Goal: Find specific page/section: Find specific page/section

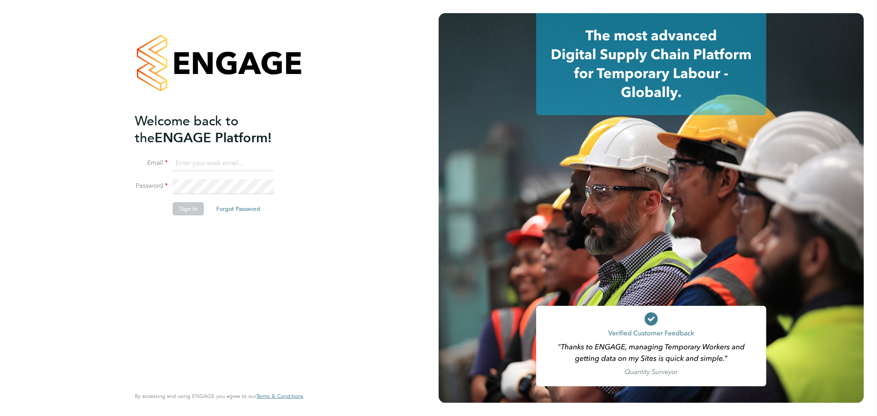
click at [186, 227] on div "Welcome back to the ENGAGE Platform! Email Password Sign In Forgot Password Ent…" at bounding box center [215, 249] width 160 height 273
click at [234, 165] on input at bounding box center [224, 163] width 102 height 15
type input "rhyscook@buildingcareersuk.com"
click at [201, 206] on button "Sign In" at bounding box center [188, 208] width 31 height 13
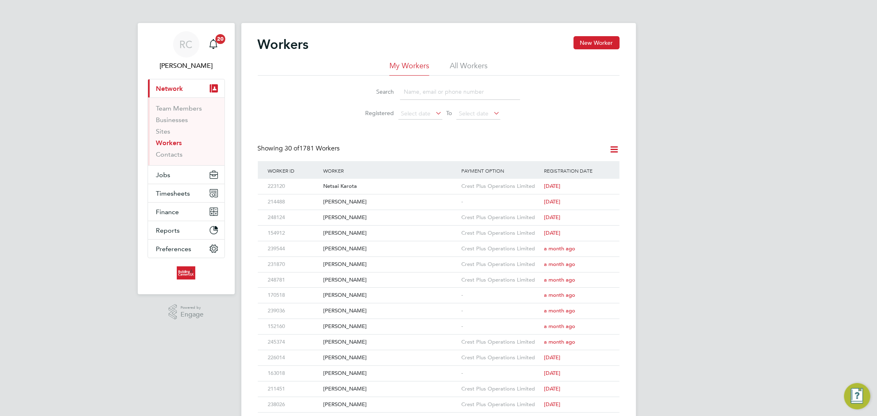
click at [453, 75] on li "All Workers" at bounding box center [469, 68] width 38 height 15
click at [166, 174] on span "Jobs" at bounding box center [163, 175] width 14 height 8
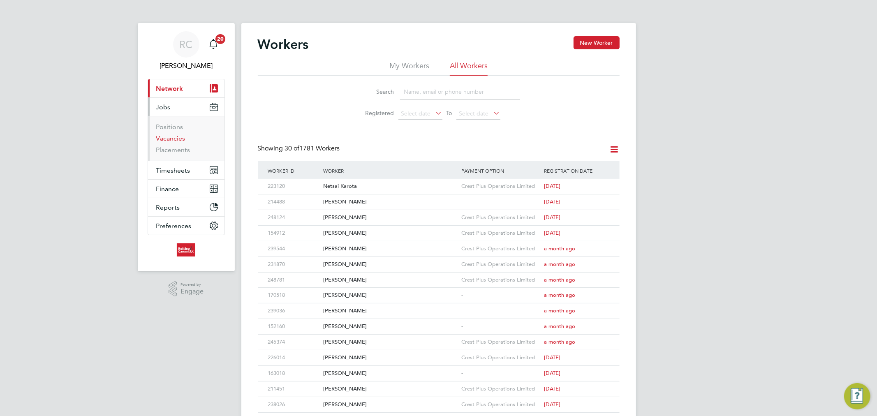
click at [169, 138] on link "Vacancies" at bounding box center [170, 138] width 29 height 8
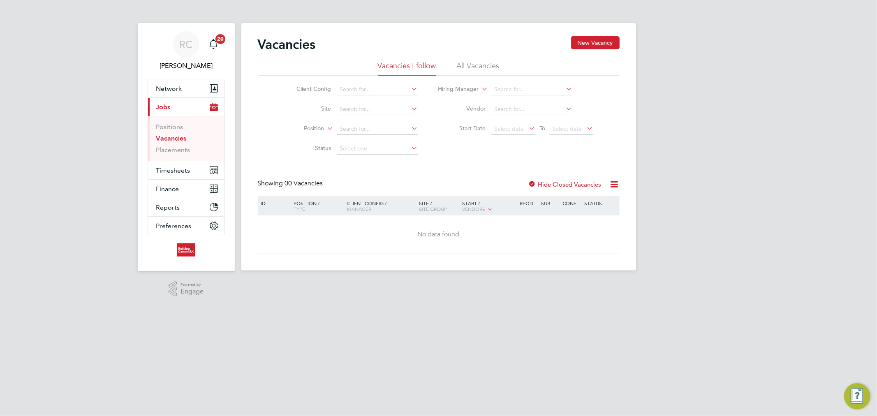
click at [478, 67] on li "All Vacancies" at bounding box center [478, 68] width 43 height 15
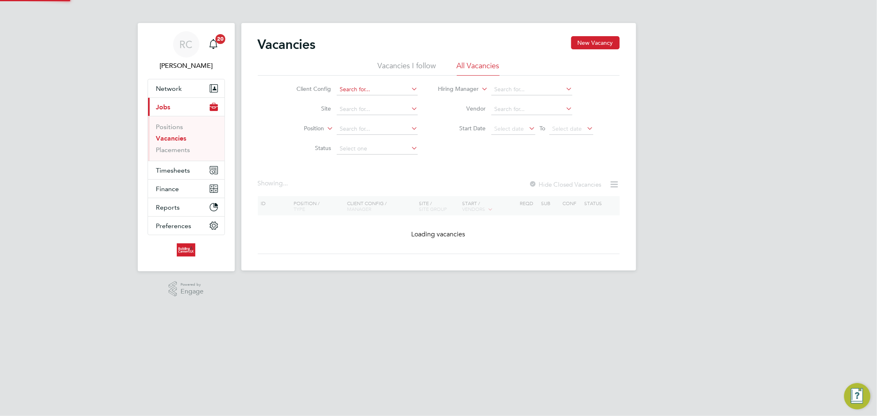
click at [358, 88] on input at bounding box center [377, 90] width 81 height 12
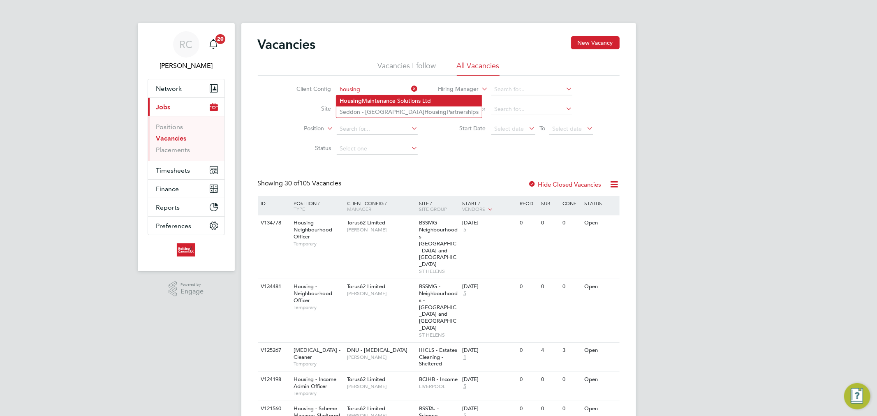
click at [341, 102] on b "Housing" at bounding box center [351, 100] width 22 height 7
type input "Housing Maintenance Solutions Ltd"
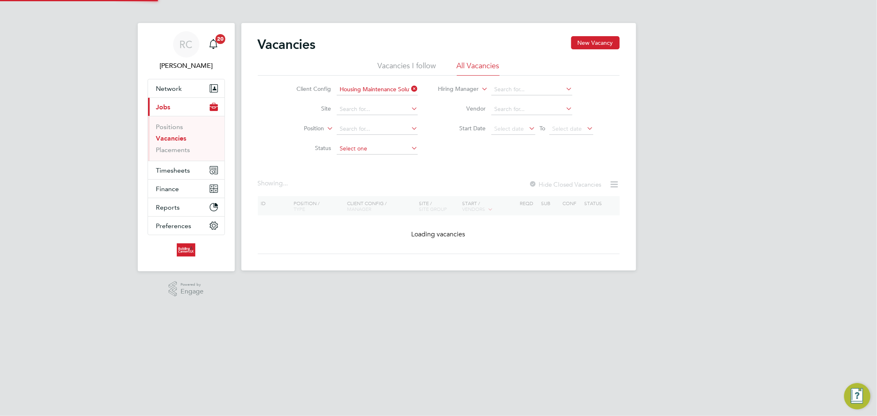
click at [351, 146] on input at bounding box center [377, 149] width 81 height 12
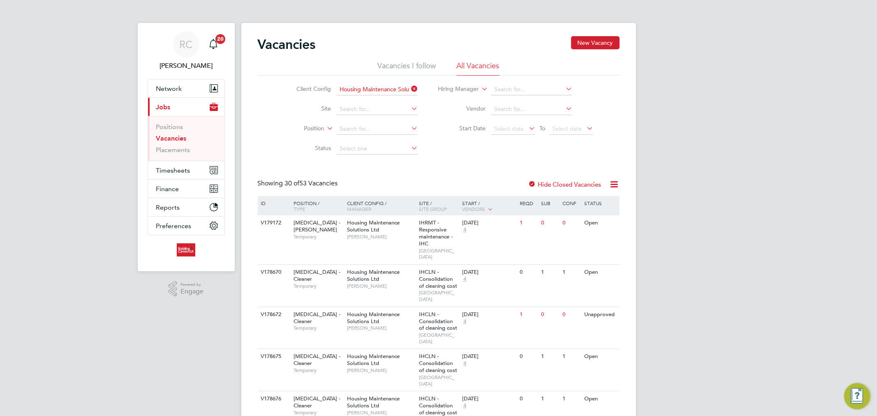
click at [356, 160] on li "Unapproved" at bounding box center [377, 160] width 82 height 11
type input "Unapproved"
